Goal: Task Accomplishment & Management: Manage account settings

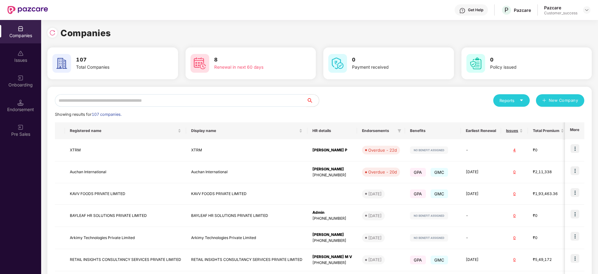
click at [129, 98] on input "text" at bounding box center [180, 100] width 251 height 12
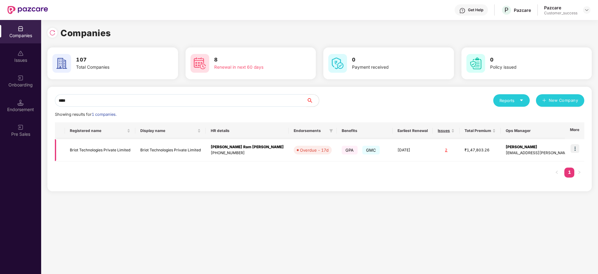
type input "****"
click at [576, 145] on img at bounding box center [574, 148] width 9 height 9
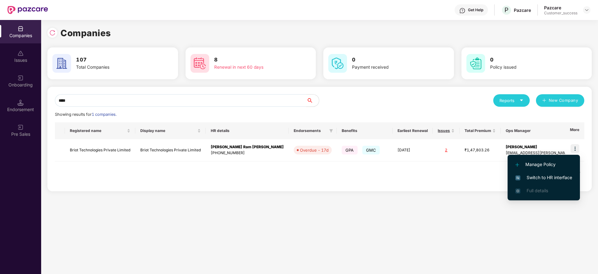
click at [547, 177] on span "Switch to HR interface" at bounding box center [543, 177] width 57 height 7
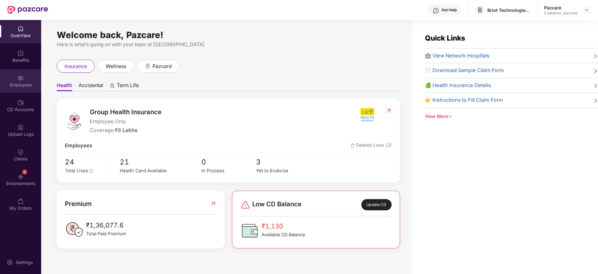
click at [24, 77] on div "Employees" at bounding box center [20, 80] width 41 height 23
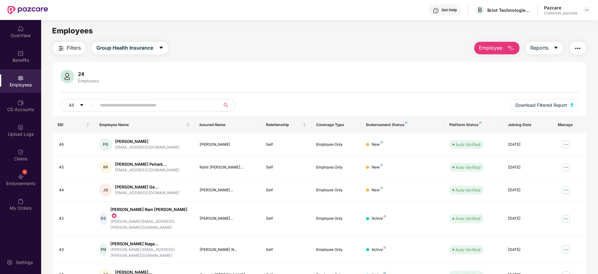
click at [126, 108] on input "text" at bounding box center [156, 104] width 112 height 9
click at [567, 213] on img at bounding box center [566, 218] width 10 height 10
click at [30, 172] on div "2 Endorsements" at bounding box center [20, 179] width 41 height 23
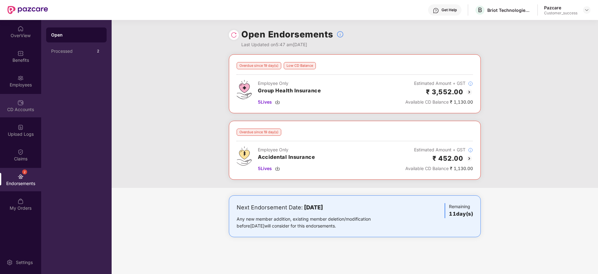
click at [32, 105] on div "CD Accounts" at bounding box center [20, 105] width 41 height 23
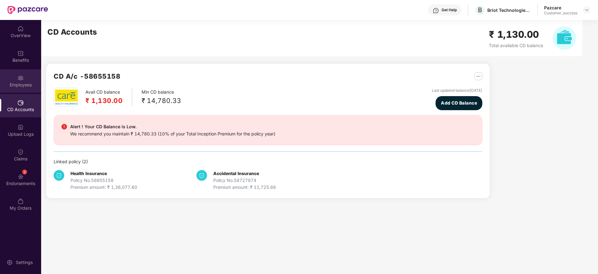
click at [32, 84] on div "Employees" at bounding box center [20, 85] width 41 height 6
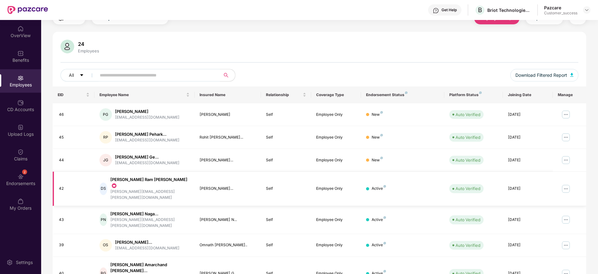
scroll to position [31, 0]
click at [566, 183] on img at bounding box center [566, 188] width 10 height 10
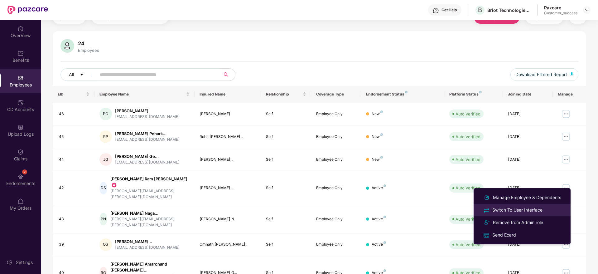
click at [522, 207] on div "Switch To User Interface" at bounding box center [517, 209] width 53 height 7
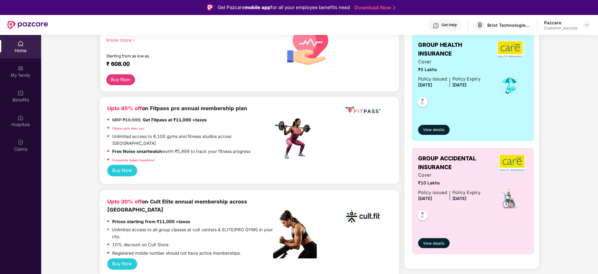
scroll to position [0, 0]
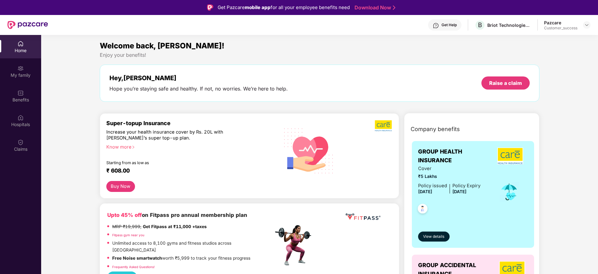
click at [453, 26] on div "Get Help" at bounding box center [448, 24] width 15 height 5
click at [512, 187] on img at bounding box center [509, 191] width 20 height 21
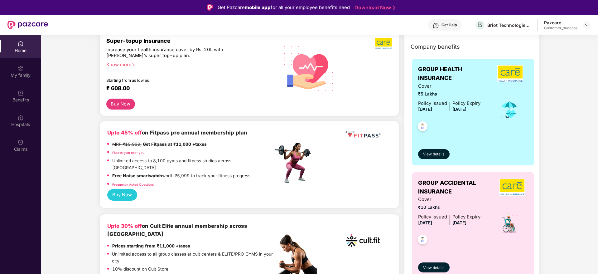
scroll to position [83, 0]
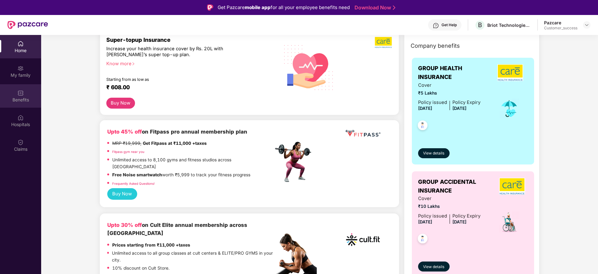
click at [22, 104] on div "Benefits" at bounding box center [20, 95] width 41 height 23
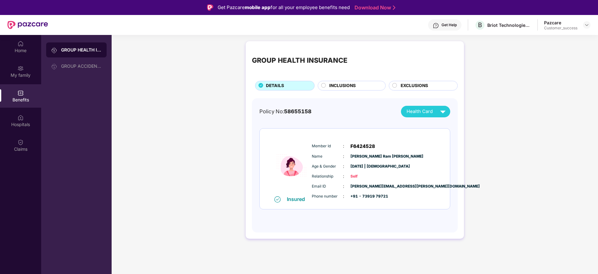
click at [350, 87] on span "INCLUSIONS" at bounding box center [342, 85] width 26 height 7
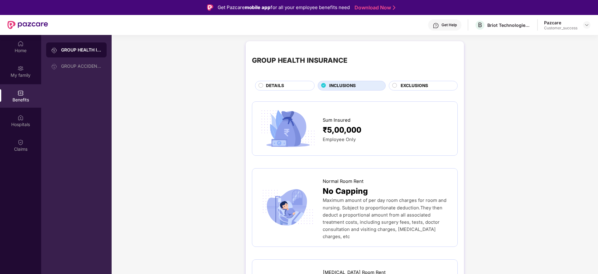
click at [433, 85] on div "EXCLUSIONS" at bounding box center [425, 86] width 57 height 8
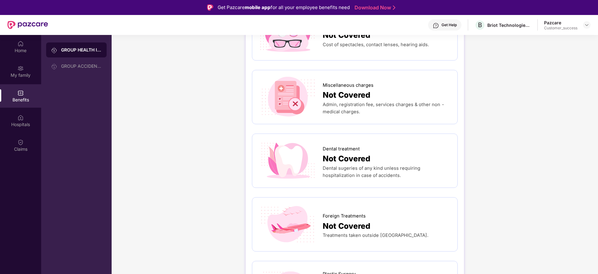
scroll to position [157, 0]
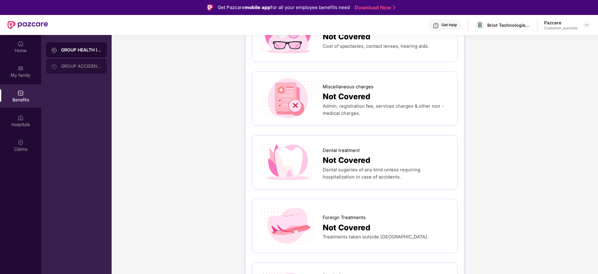
click at [60, 69] on div "GROUP ACCIDENTAL INSURANCE" at bounding box center [76, 66] width 60 height 15
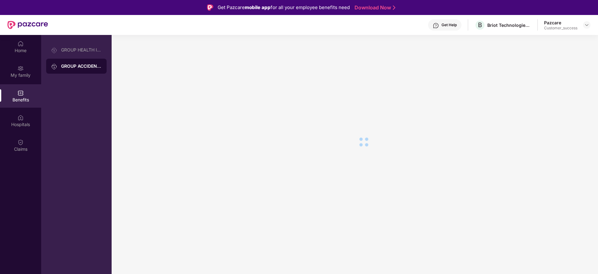
scroll to position [0, 0]
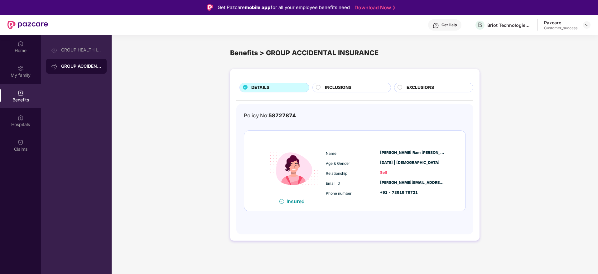
click at [327, 86] on span "INCLUSIONS" at bounding box center [338, 87] width 26 height 7
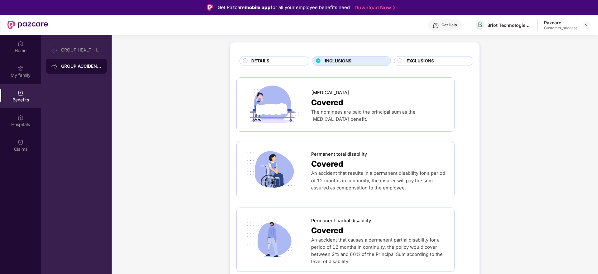
scroll to position [26, 0]
click at [426, 63] on span "EXCLUSIONS" at bounding box center [419, 61] width 27 height 7
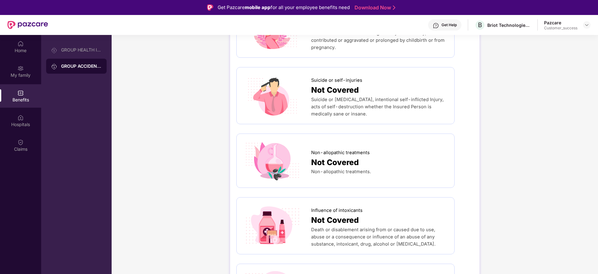
scroll to position [242, 0]
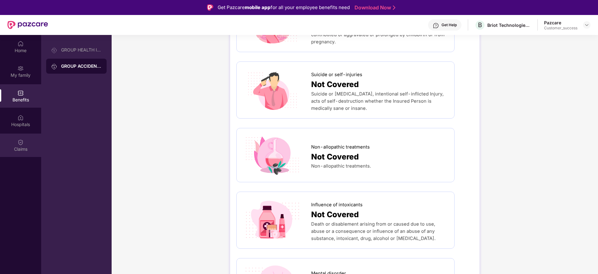
click at [29, 153] on div "Claims" at bounding box center [20, 144] width 41 height 23
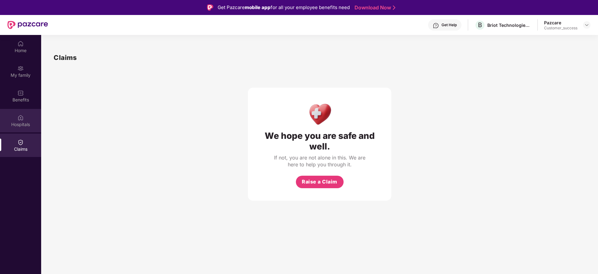
click at [35, 129] on div "Hospitals" at bounding box center [20, 120] width 41 height 23
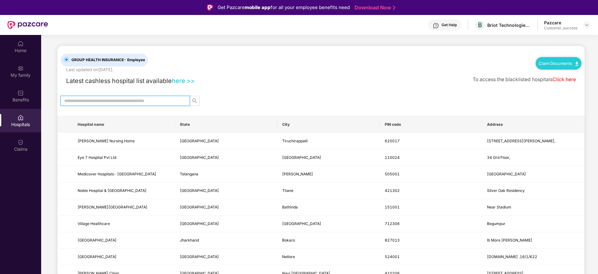
click at [115, 101] on input "text" at bounding box center [122, 100] width 117 height 7
click at [10, 149] on div "Claims" at bounding box center [20, 149] width 41 height 6
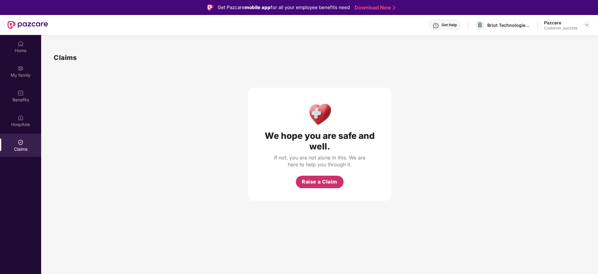
click at [319, 179] on span "Raise a Claim" at bounding box center [320, 182] width 36 height 8
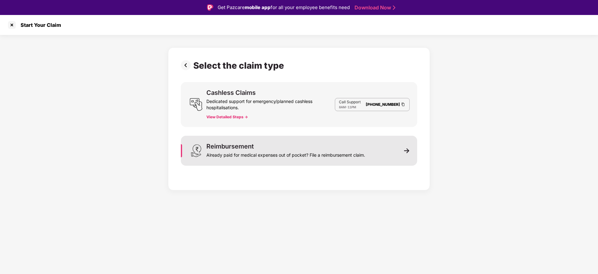
click at [264, 148] on div "Reimbursement Already paid for medical expenses out of pocket? File a reimburse…" at bounding box center [285, 150] width 159 height 15
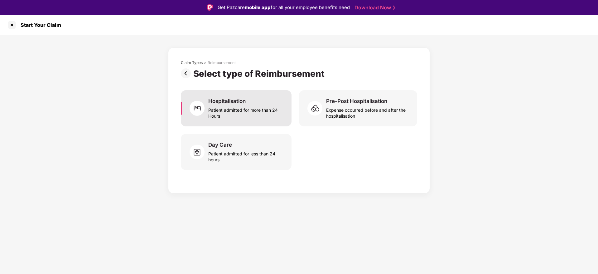
click at [239, 117] on div "Patient admitted for more than 24 Hours" at bounding box center [246, 111] width 76 height 14
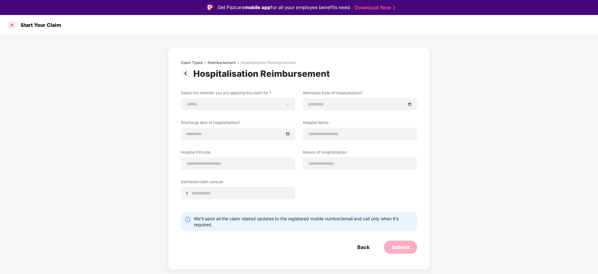
click at [11, 25] on div at bounding box center [12, 25] width 10 height 10
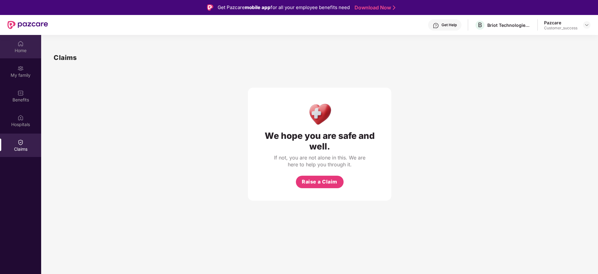
click at [16, 53] on div "Home" at bounding box center [20, 46] width 41 height 23
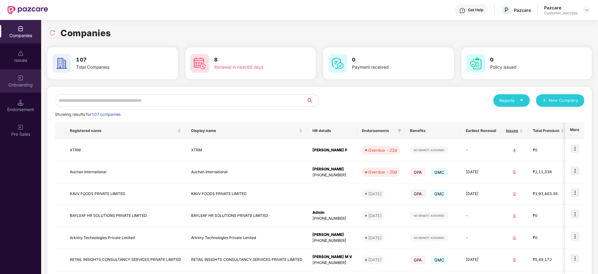
click at [17, 79] on div "Onboarding" at bounding box center [20, 80] width 41 height 23
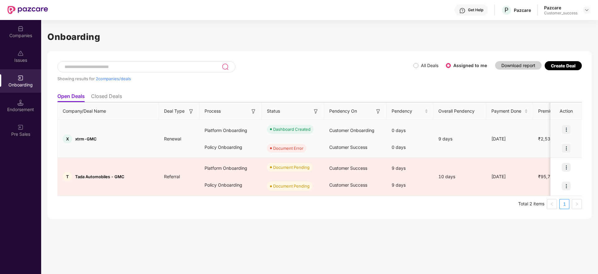
click at [562, 146] on div at bounding box center [565, 148] width 31 height 19
click at [565, 147] on img at bounding box center [566, 148] width 9 height 9
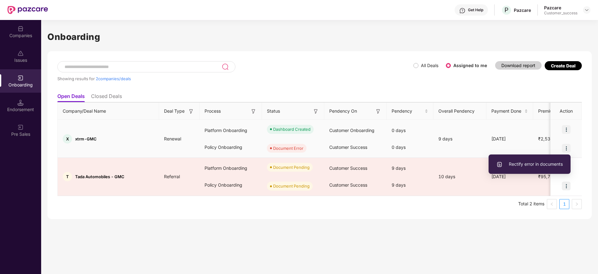
click at [516, 159] on li "Rectify error in documents" at bounding box center [529, 163] width 82 height 13
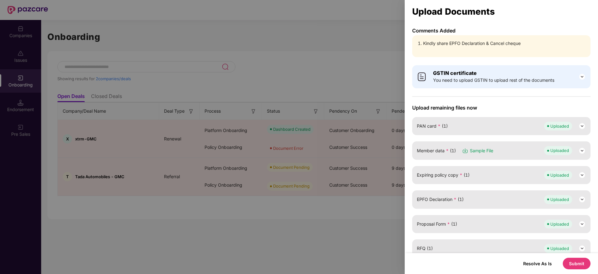
scroll to position [119, 0]
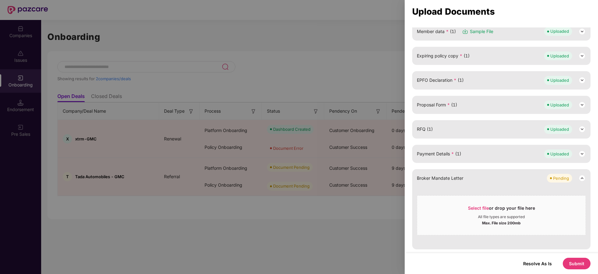
click at [575, 261] on button "Submit" at bounding box center [576, 263] width 28 height 12
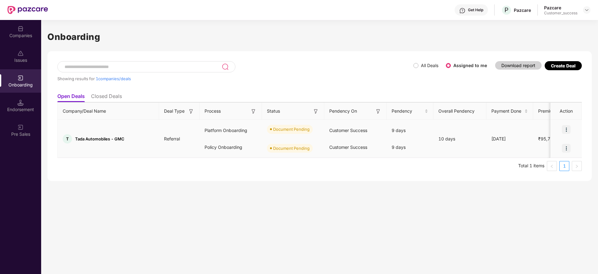
click at [569, 127] on img at bounding box center [566, 129] width 9 height 9
click at [543, 144] on span "Upload Documents" at bounding box center [536, 145] width 51 height 7
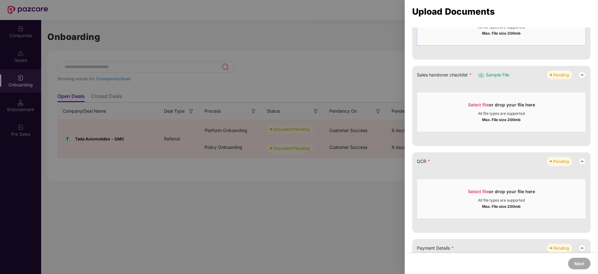
scroll to position [140, 0]
click at [475, 190] on span "Select file" at bounding box center [478, 190] width 21 height 5
click at [471, 192] on span "Select file" at bounding box center [478, 190] width 21 height 5
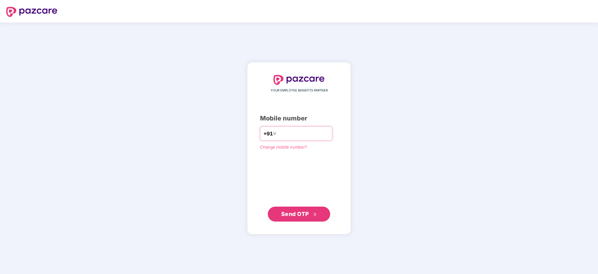
type input "**********"
click at [296, 216] on span "Send OTP" at bounding box center [295, 213] width 28 height 7
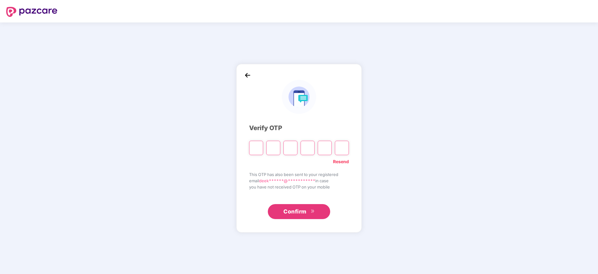
paste input "*"
type input "*"
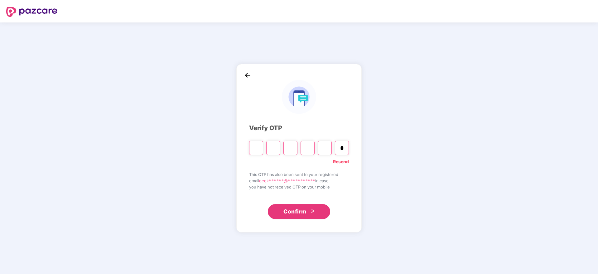
type input "*"
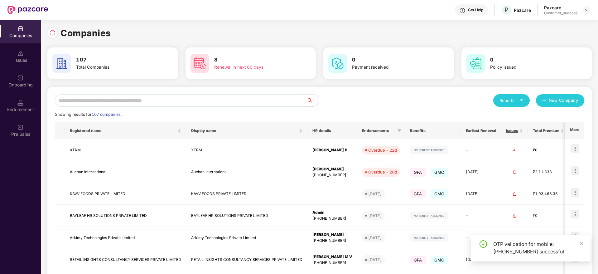
click at [30, 86] on div "Onboarding" at bounding box center [20, 85] width 41 height 6
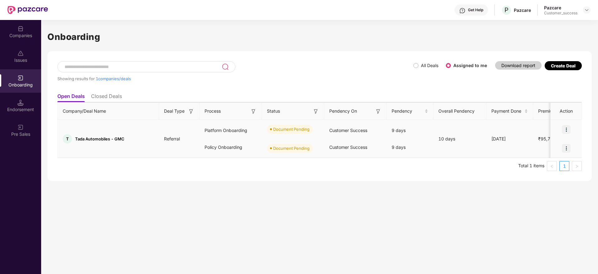
click at [567, 128] on img at bounding box center [566, 129] width 9 height 9
click at [556, 148] on span "Upload Documents" at bounding box center [536, 145] width 51 height 7
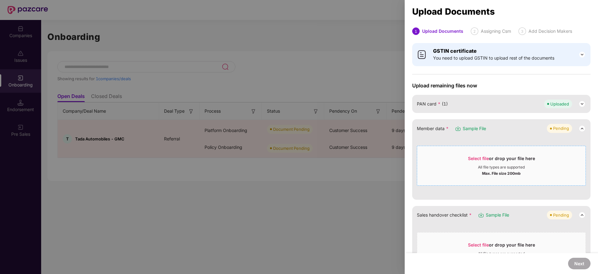
click at [476, 157] on span "Select file" at bounding box center [478, 157] width 21 height 5
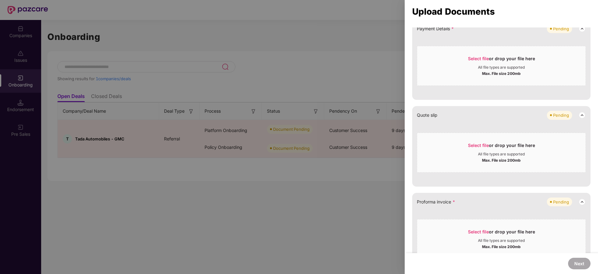
scroll to position [291, 0]
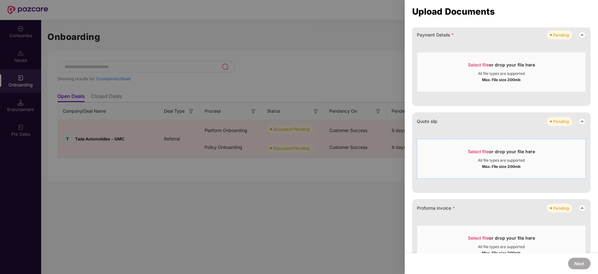
click at [477, 154] on span "Select file" at bounding box center [478, 151] width 21 height 5
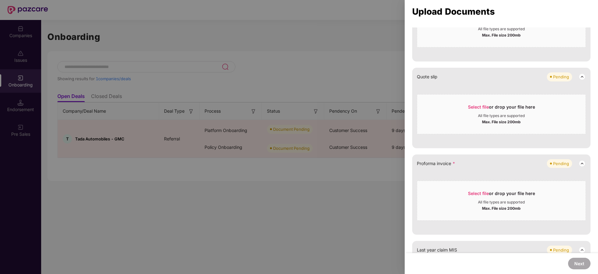
scroll to position [336, 0]
click at [476, 194] on span "Select file" at bounding box center [478, 192] width 21 height 5
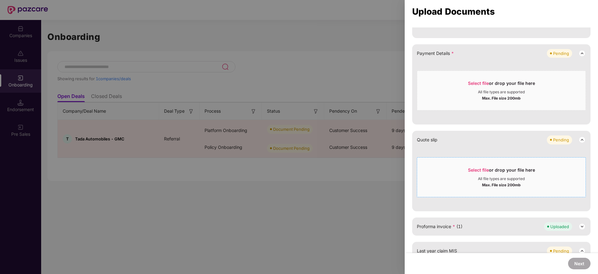
scroll to position [225, 0]
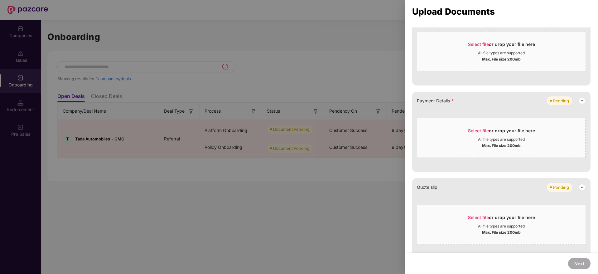
click at [479, 133] on span "Select file" at bounding box center [478, 130] width 21 height 5
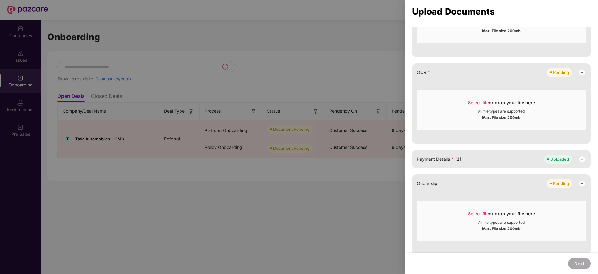
scroll to position [165, 0]
